Goal: Check status: Check status

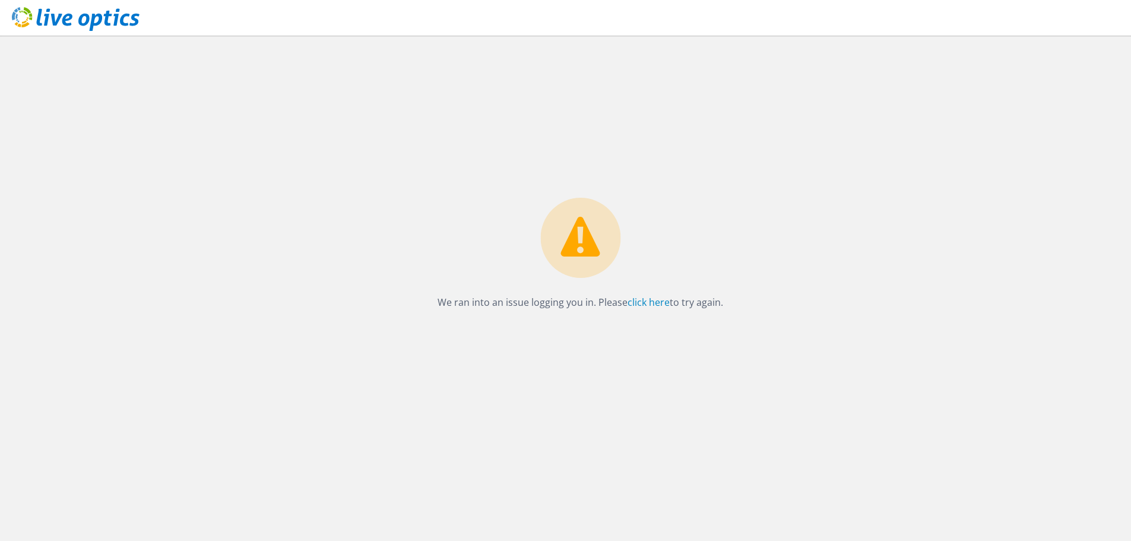
click at [628, 311] on div "We ran into an issue logging you in. Please click here to try again." at bounding box center [580, 257] width 309 height 119
click at [643, 300] on link "click here" at bounding box center [649, 302] width 42 height 13
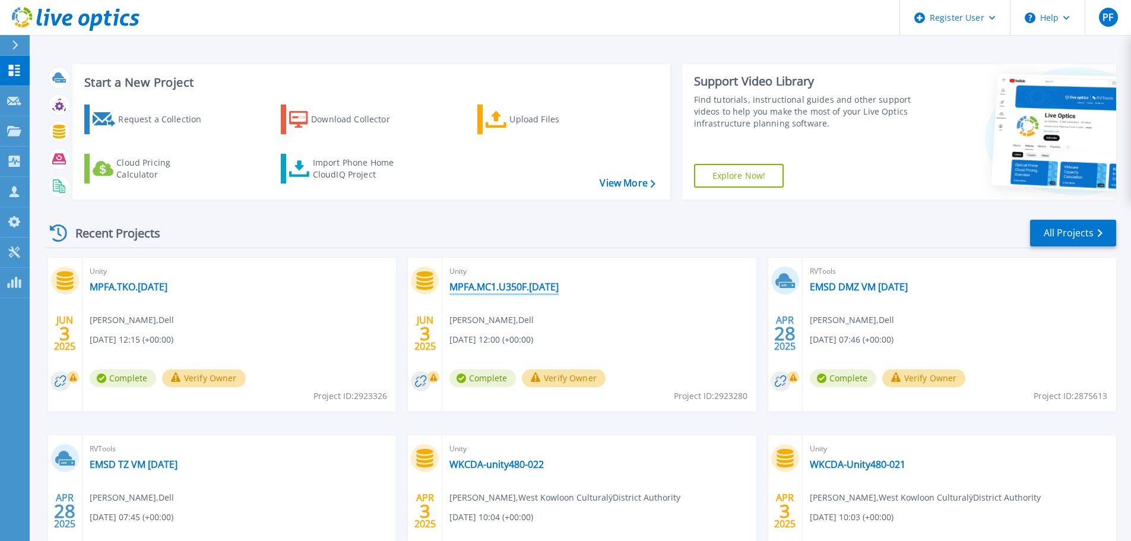
click at [507, 281] on link "MPFA.MC1.U350F.Jun2025" at bounding box center [504, 287] width 109 height 12
click at [134, 287] on link "MPFA.TKO.jun2025" at bounding box center [129, 287] width 78 height 12
